Goal: Check status: Check status

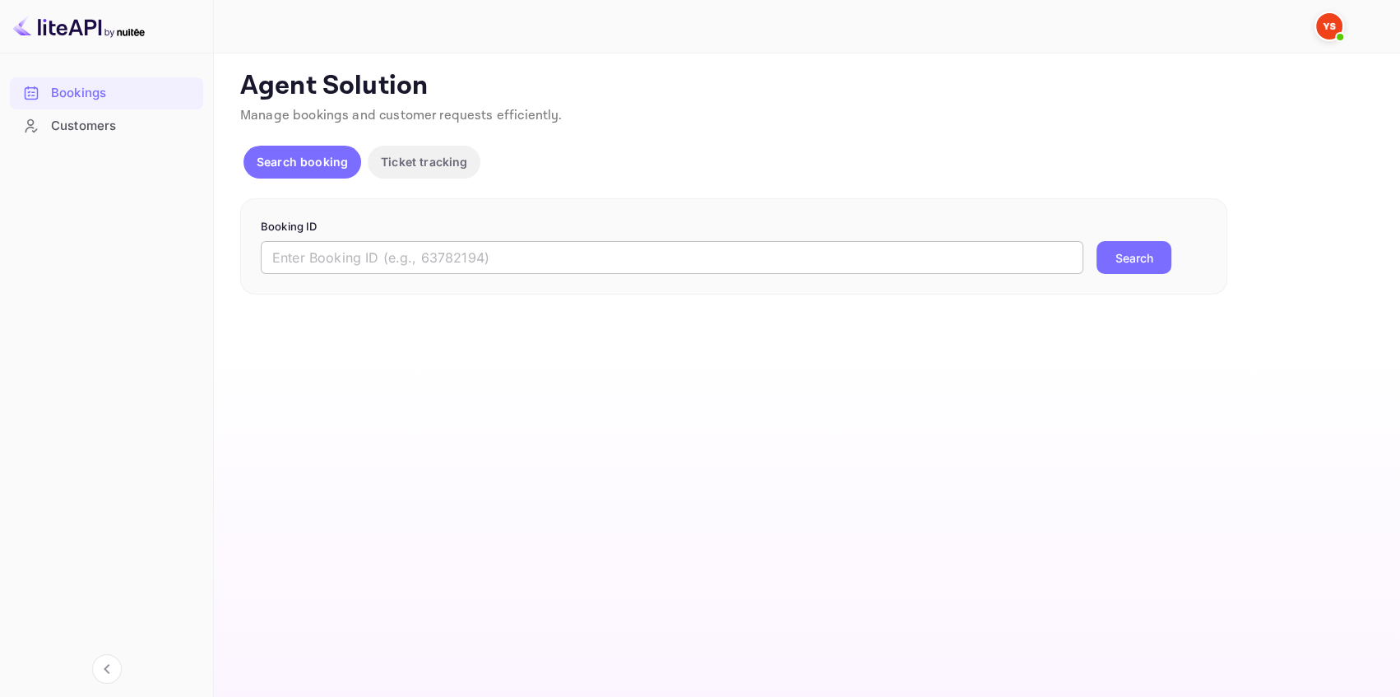
click at [439, 256] on input "text" at bounding box center [672, 257] width 822 height 33
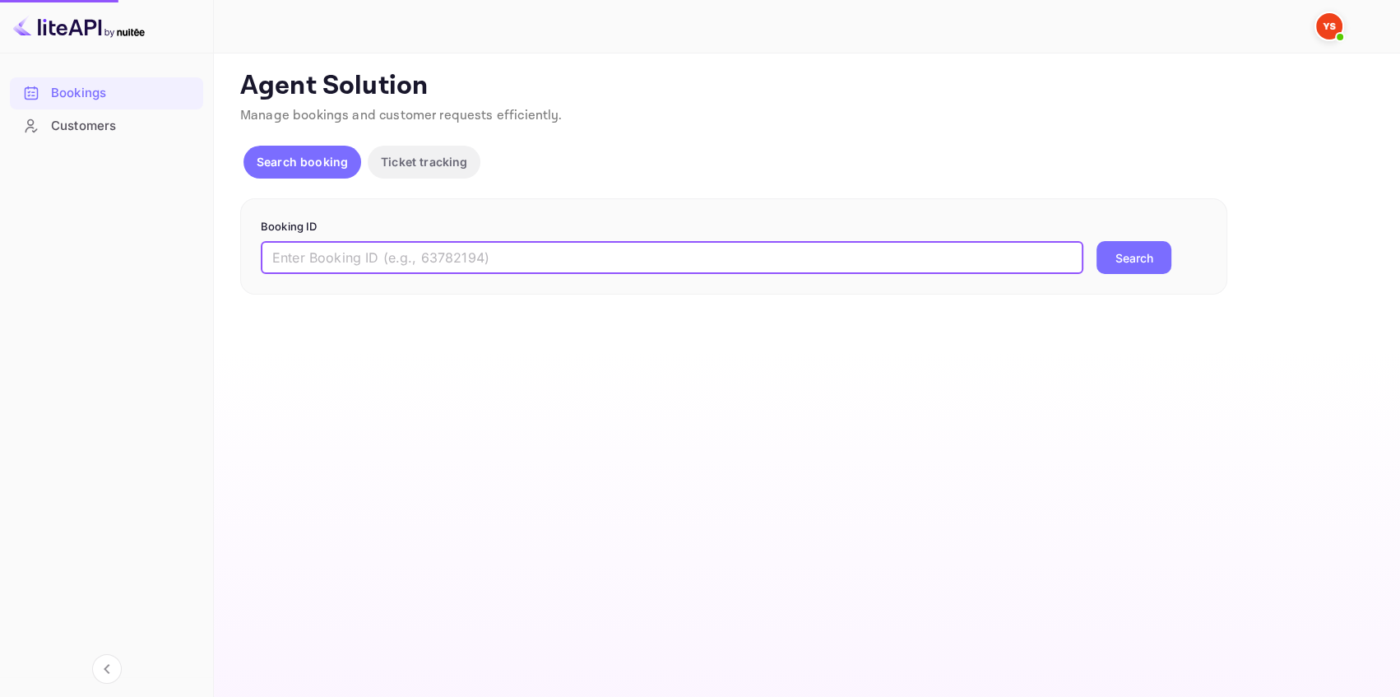
paste input "9455152"
type input "9455152"
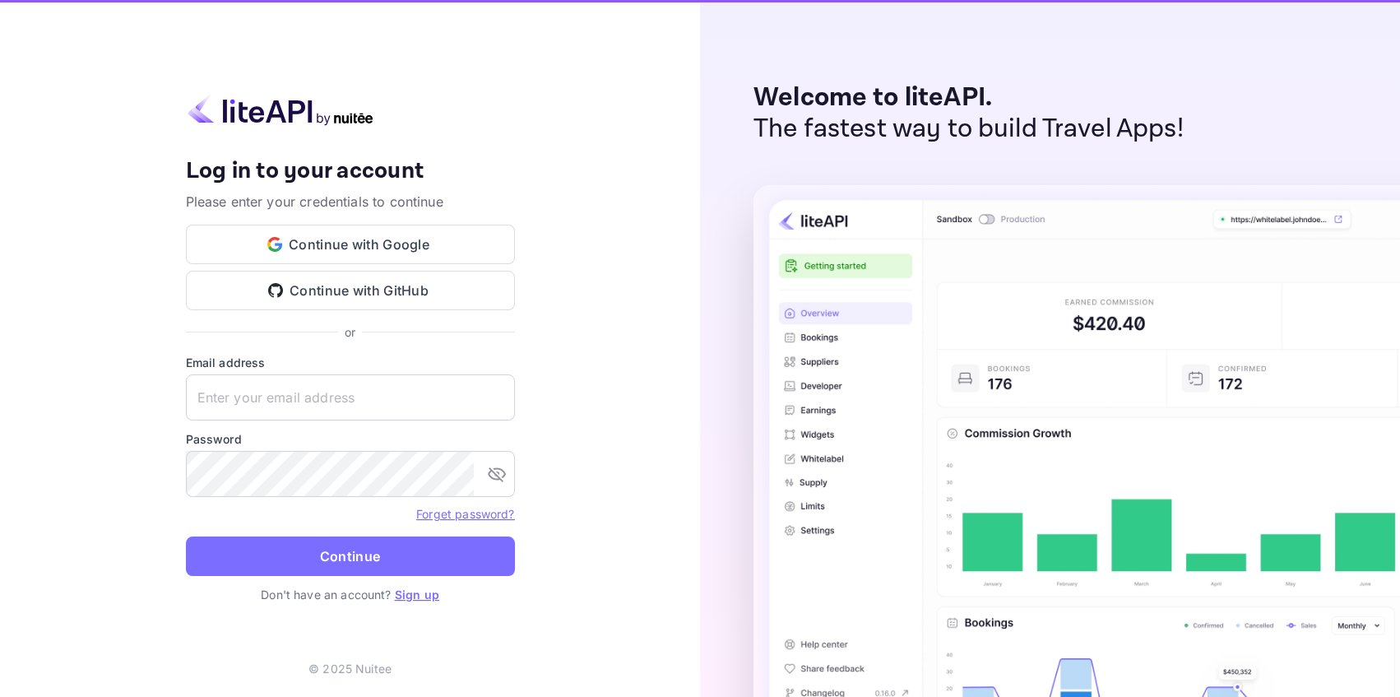
type input "[EMAIL_ADDRESS][DOMAIN_NAME]"
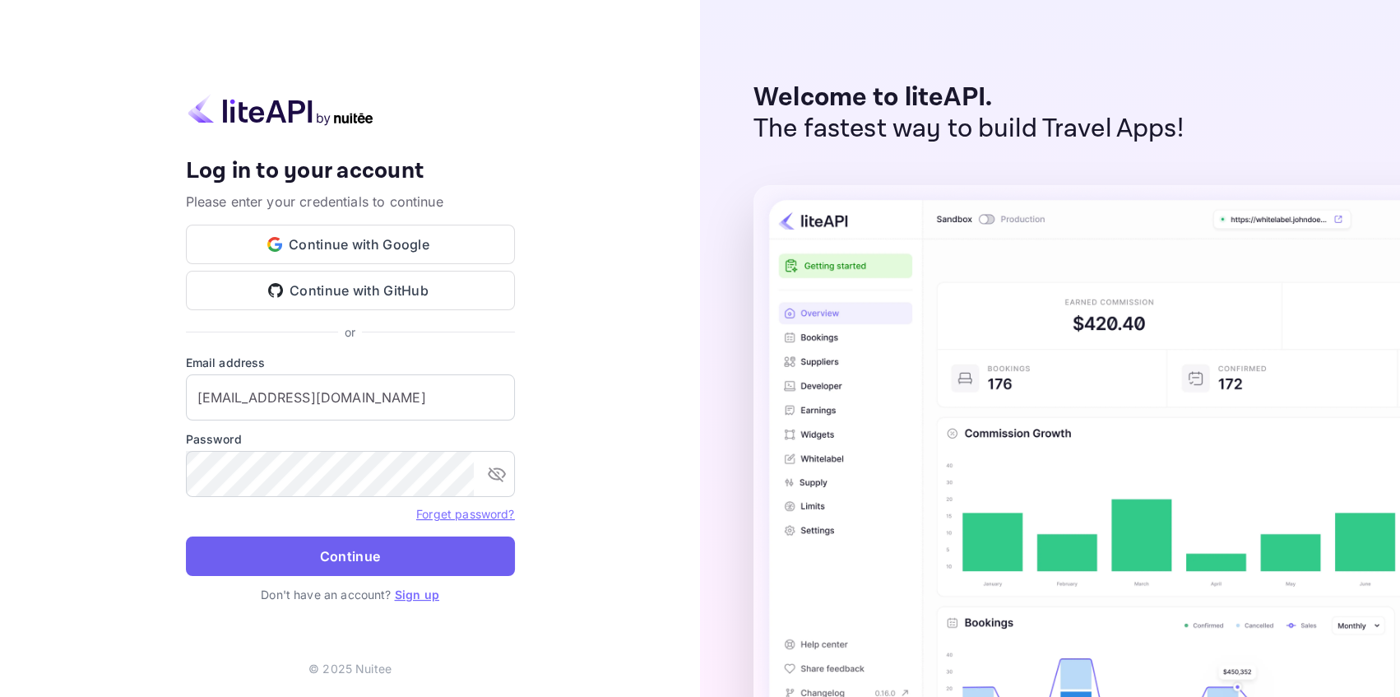
click at [396, 559] on button "Continue" at bounding box center [350, 555] width 329 height 39
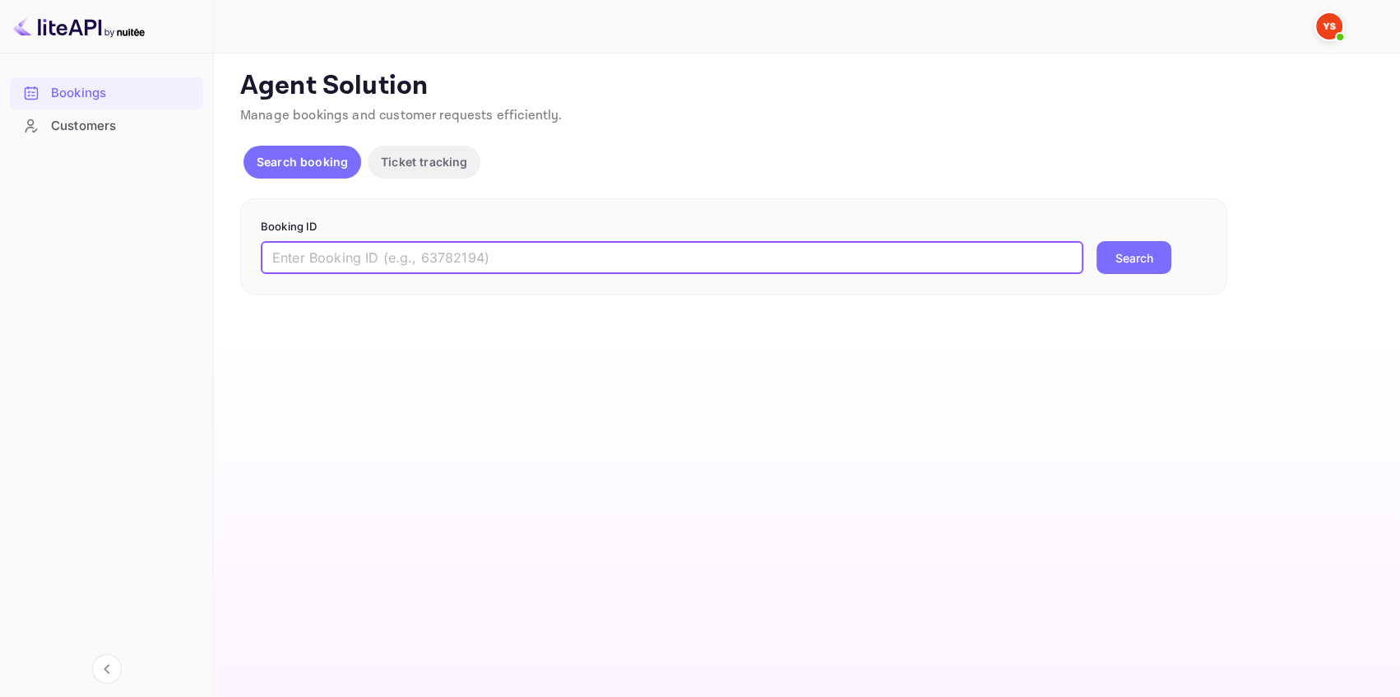
click at [337, 259] on input "text" at bounding box center [672, 257] width 822 height 33
paste input "9455152"
type input "9455152"
click at [1119, 250] on button "Search" at bounding box center [1133, 257] width 75 height 33
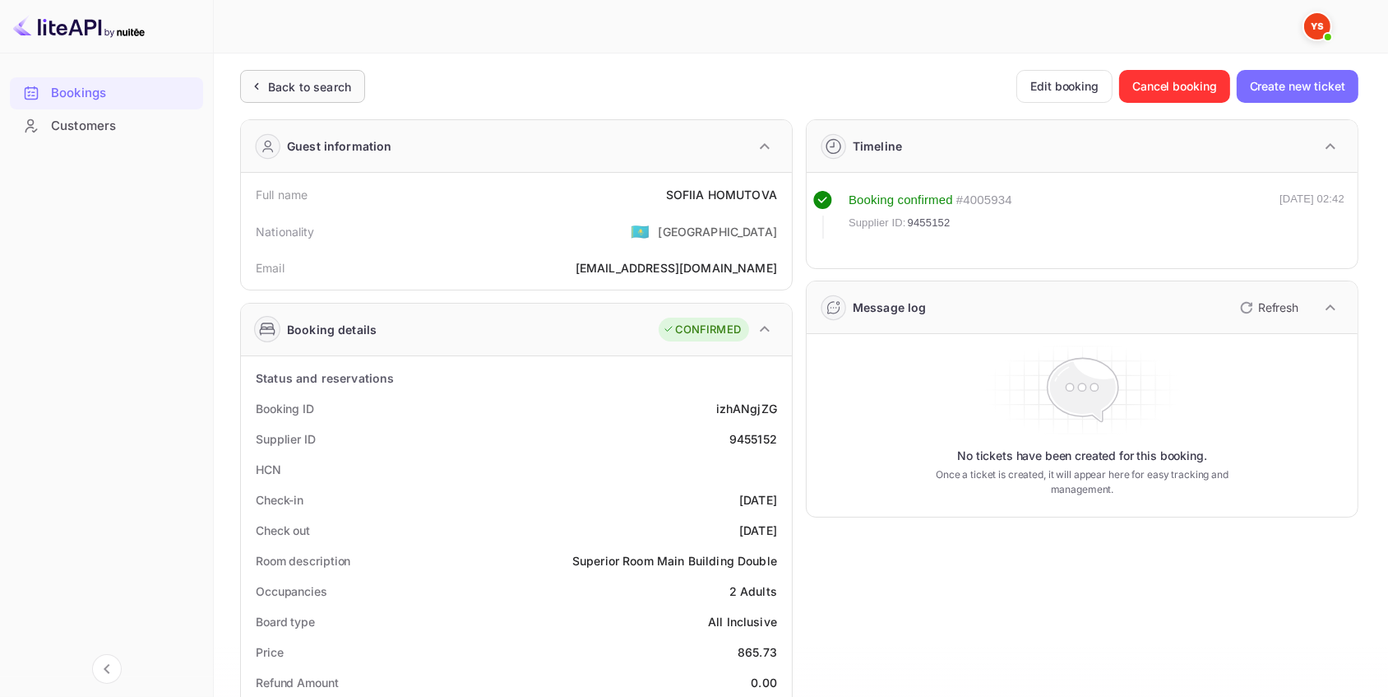
click at [307, 86] on div "Back to search" at bounding box center [309, 86] width 83 height 17
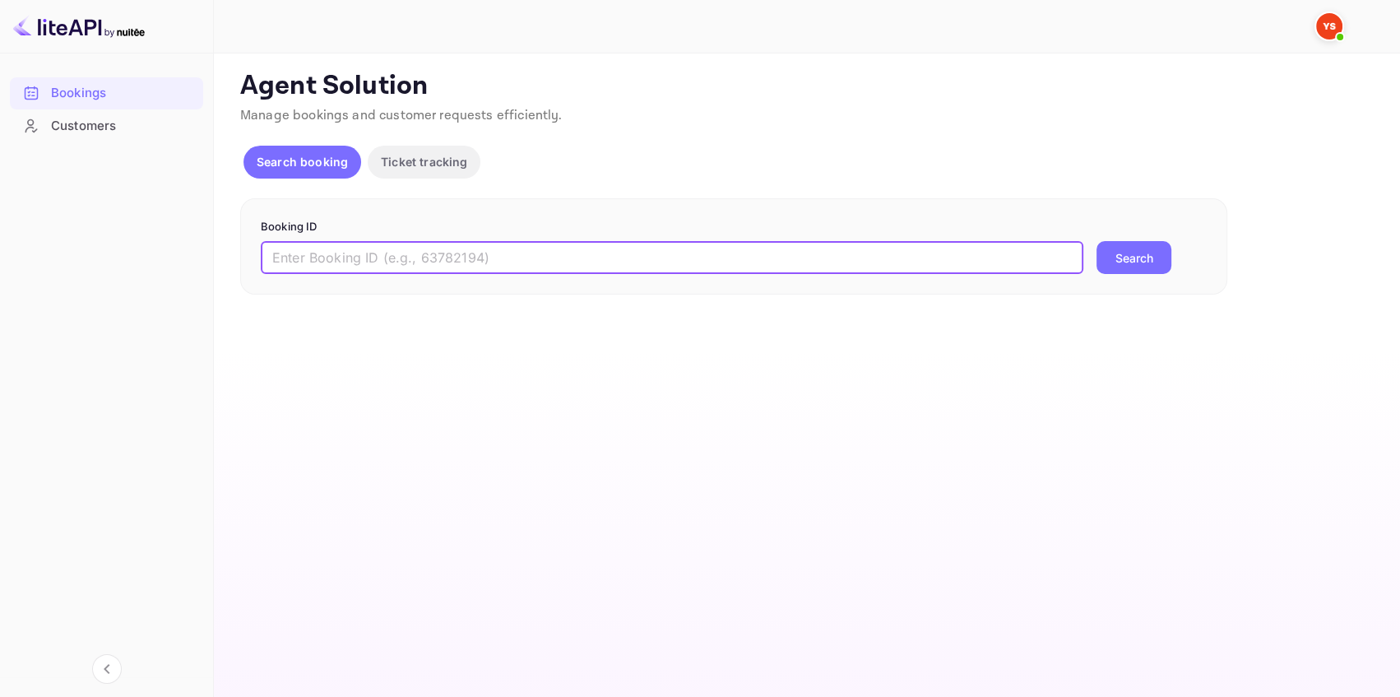
click at [328, 257] on input "text" at bounding box center [672, 257] width 822 height 33
paste input "9455152"
type input "9455152"
click at [1112, 260] on button "Search" at bounding box center [1133, 257] width 75 height 33
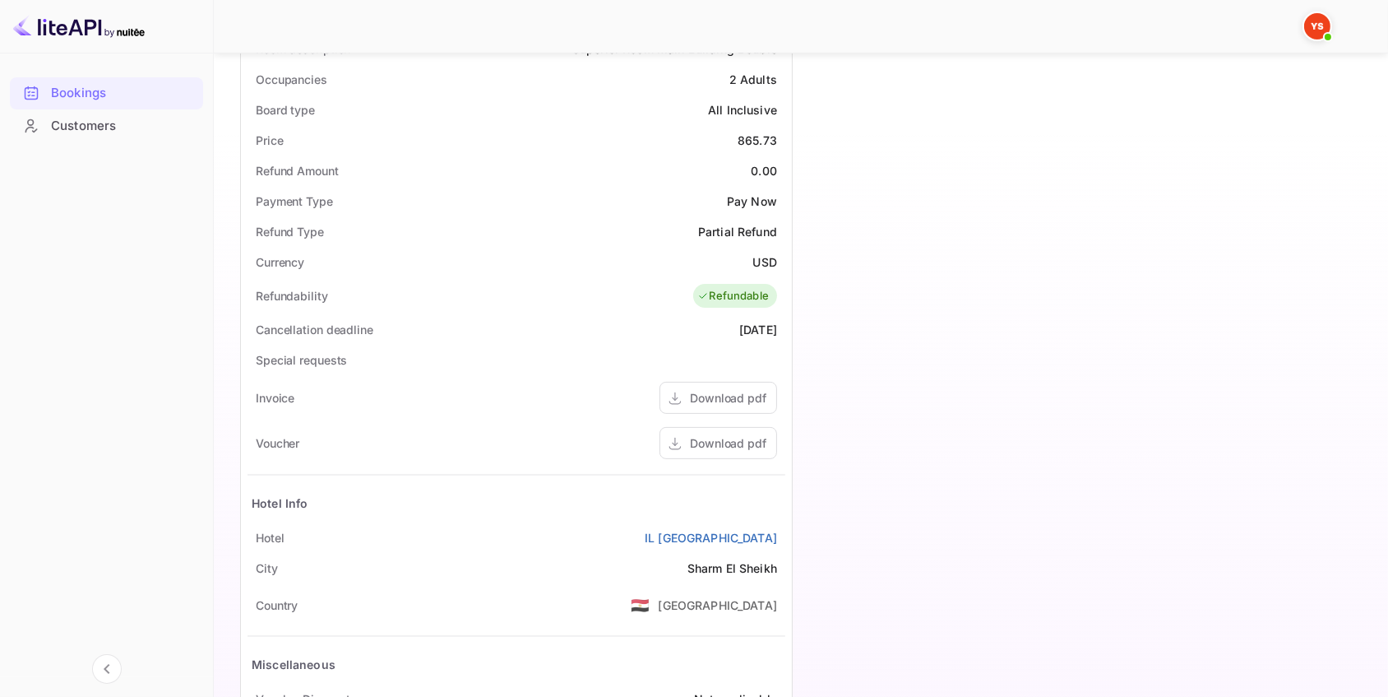
scroll to position [523, 0]
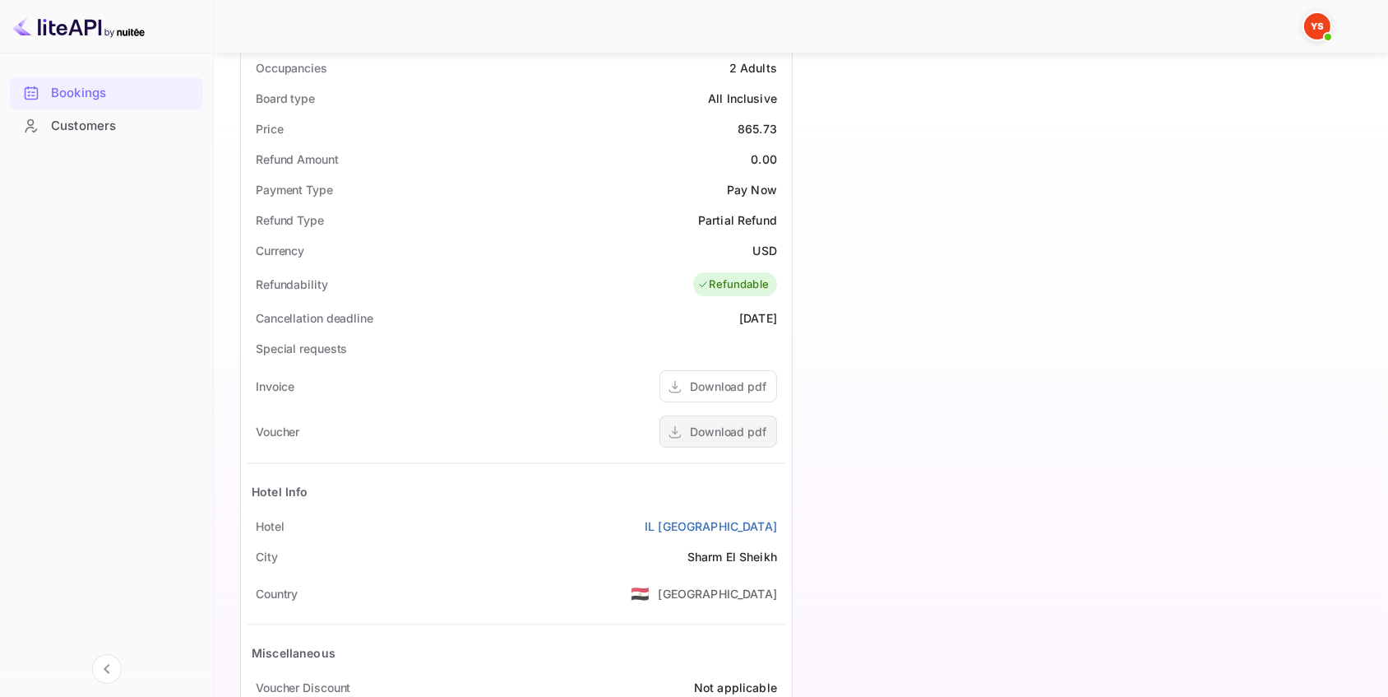
click at [749, 431] on div "Download pdf" at bounding box center [728, 431] width 76 height 17
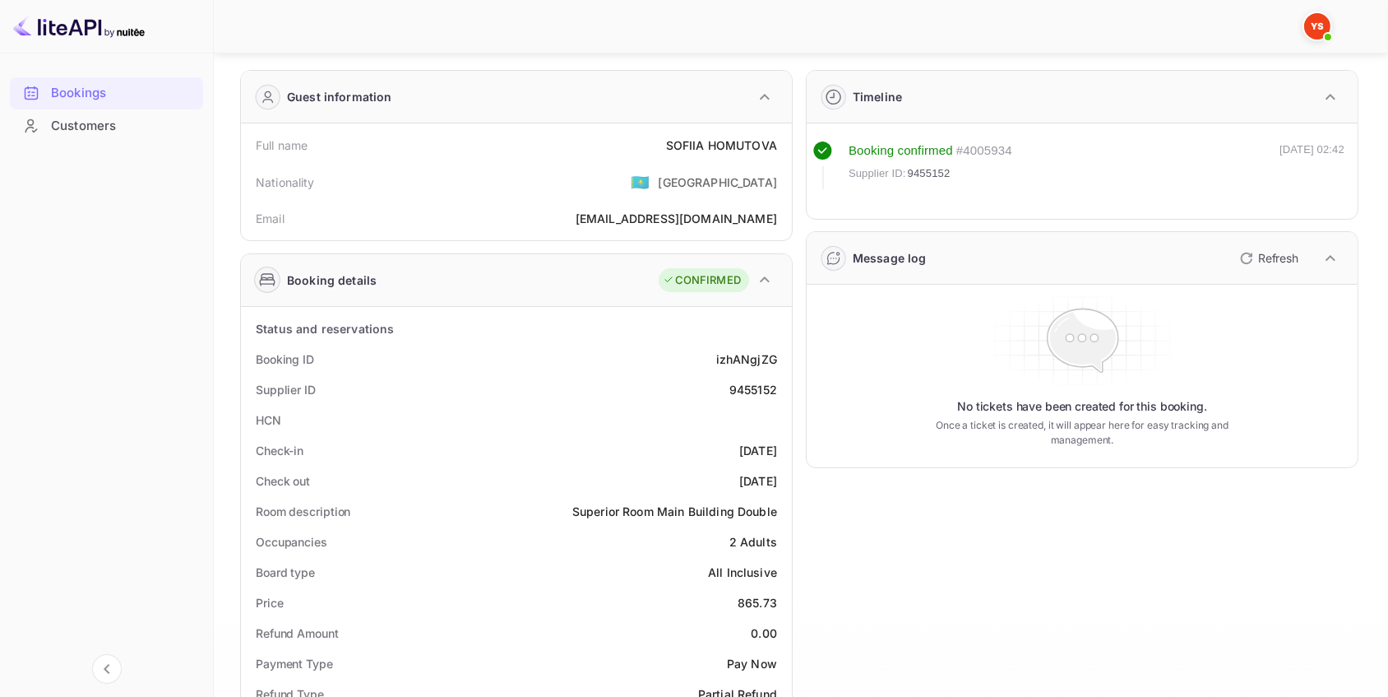
scroll to position [0, 0]
